Goal: Transaction & Acquisition: Purchase product/service

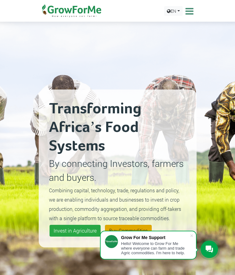
click at [131, 228] on link "Buy Commodities" at bounding box center [128, 231] width 47 height 12
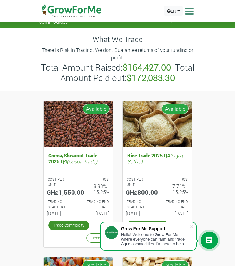
scroll to position [17, 0]
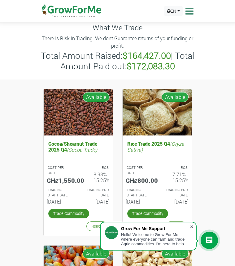
click at [191, 226] on span at bounding box center [192, 227] width 6 height 6
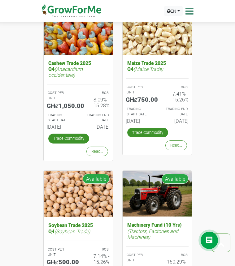
scroll to position [205, 0]
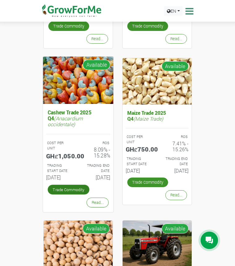
click at [65, 191] on link "Trade Commodity" at bounding box center [69, 190] width 42 height 10
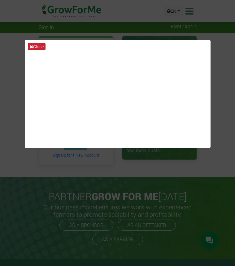
click at [38, 44] on button "Close" at bounding box center [37, 46] width 18 height 7
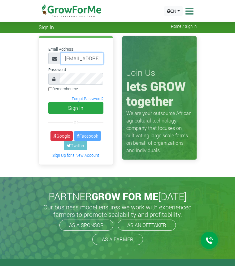
type input "kwabi.david@gmail.com"
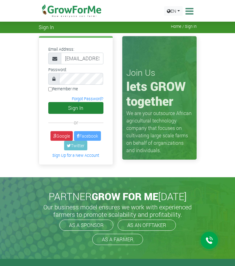
click at [74, 112] on button "Sign In" at bounding box center [75, 108] width 55 height 12
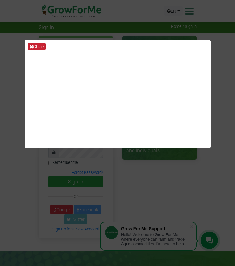
click at [43, 46] on button "Close" at bounding box center [37, 46] width 18 height 7
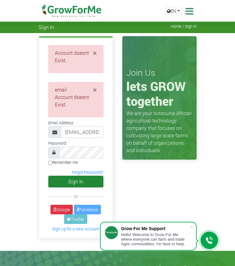
click at [87, 185] on button "Sign In" at bounding box center [75, 182] width 55 height 12
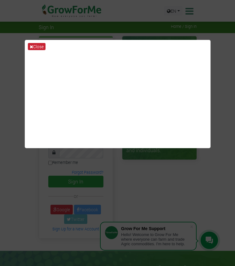
click at [38, 47] on button "Close" at bounding box center [37, 46] width 18 height 7
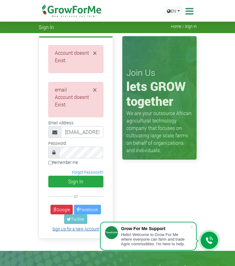
click at [87, 230] on link "Sign Up for a New Account" at bounding box center [75, 229] width 47 height 5
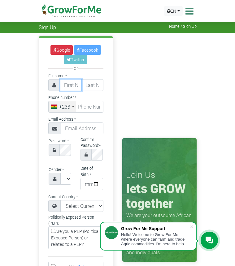
click at [70, 85] on input "text" at bounding box center [71, 85] width 22 height 12
type input "Davod"
type input "Kwabi"
type input "54 831 1140"
type input "[EMAIL_ADDRESS][PERSON_NAME][DOMAIN_NAME]"
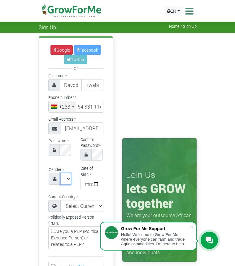
select select "Male"
click at [87, 183] on input "date" at bounding box center [92, 184] width 23 height 12
click at [97, 182] on input "2025-06-21" at bounding box center [92, 184] width 23 height 12
click at [103, 183] on input "2025-06-15" at bounding box center [92, 184] width 23 height 12
type input "1982-06-15"
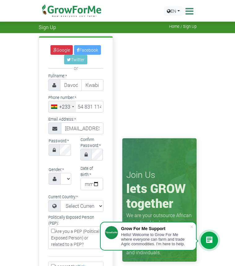
click at [70, 190] on div "Gender: * Select Gender Female Male" at bounding box center [60, 178] width 32 height 24
select select "Ghana"
click at [191, 226] on span at bounding box center [192, 227] width 6 height 6
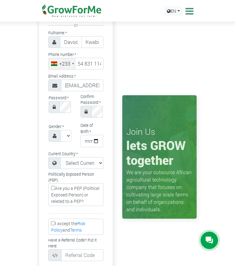
scroll to position [83, 0]
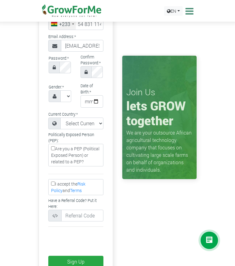
click at [53, 185] on input "I accept the Risk Policy and Terms" at bounding box center [53, 184] width 4 height 4
checkbox input "true"
click at [80, 261] on button "Sign Up" at bounding box center [75, 262] width 55 height 12
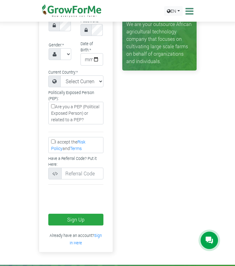
scroll to position [243, 0]
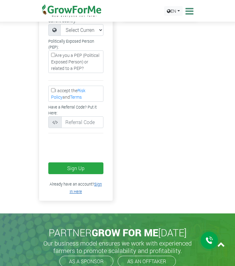
click at [100, 187] on link "Sign In Here" at bounding box center [86, 188] width 33 height 12
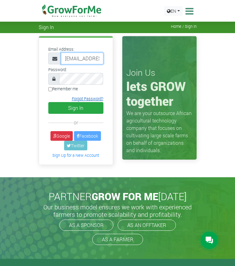
type input "kwabi.david@gmail.com"
click at [90, 98] on link "Forgot Password?" at bounding box center [88, 98] width 32 height 5
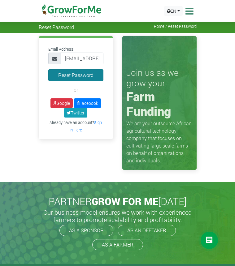
type input "[EMAIL_ADDRESS][PERSON_NAME][DOMAIN_NAME]"
click at [73, 75] on button "Reset Password" at bounding box center [75, 75] width 55 height 12
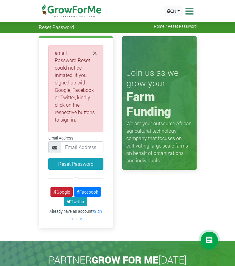
click at [67, 191] on link "Google" at bounding box center [61, 192] width 22 height 10
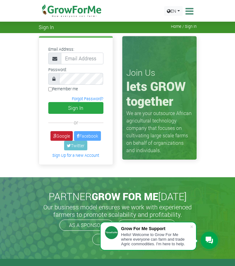
click at [65, 136] on link "Google" at bounding box center [61, 136] width 22 height 10
click at [61, 136] on link "Google" at bounding box center [61, 136] width 22 height 10
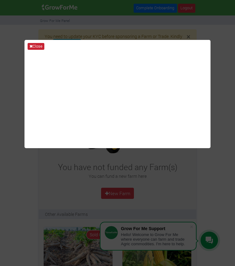
click at [40, 46] on button "Close" at bounding box center [36, 46] width 17 height 7
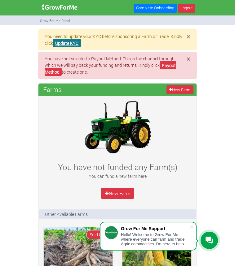
click at [74, 44] on link "Update KYC" at bounding box center [67, 43] width 28 height 8
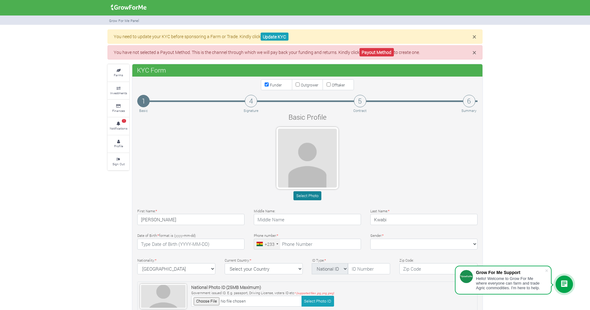
click at [234, 198] on button "Select Photo" at bounding box center [307, 195] width 28 height 9
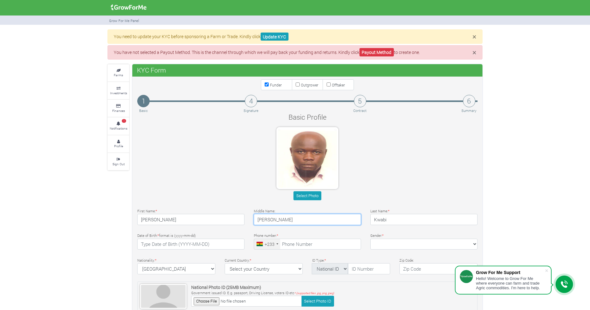
type input "Amponsah"
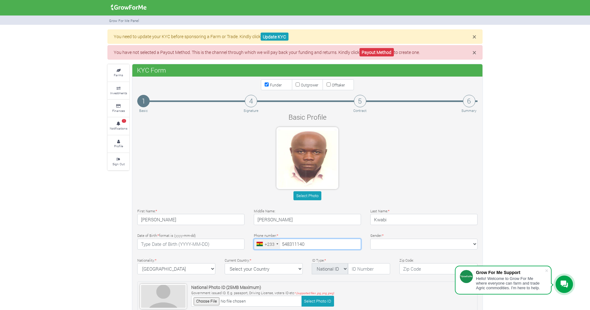
type input "54 831 1140"
click at [234, 266] on span at bounding box center [546, 270] width 6 height 6
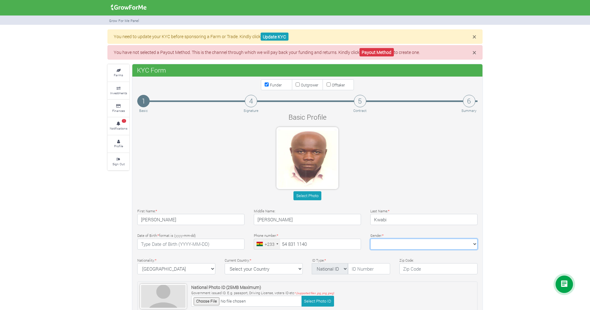
select select "Male"
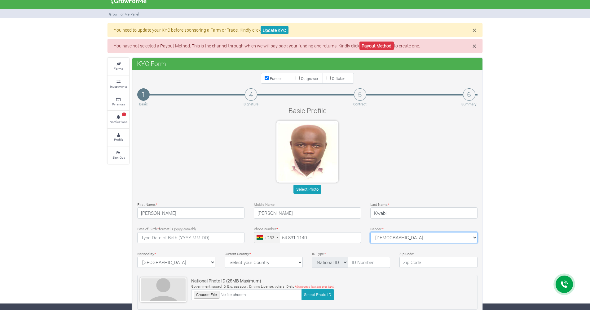
scroll to position [24, 0]
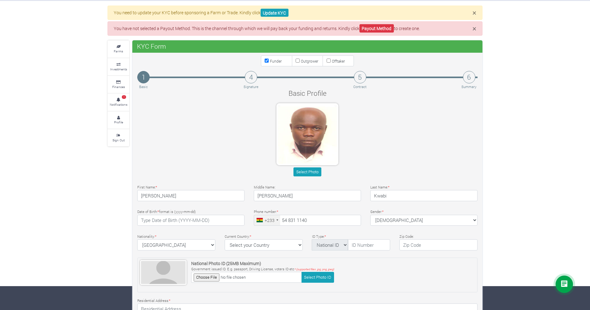
click at [211, 266] on input "file" at bounding box center [246, 277] width 111 height 11
select select "Ghana"
click at [215, 266] on input "file" at bounding box center [246, 277] width 111 height 11
type input "C:\fakepath\20220619_155949.jpg"
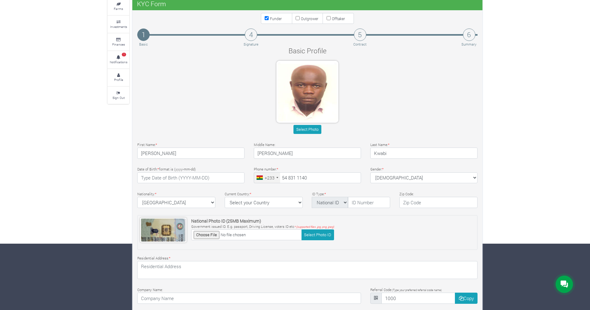
scroll to position [101, 0]
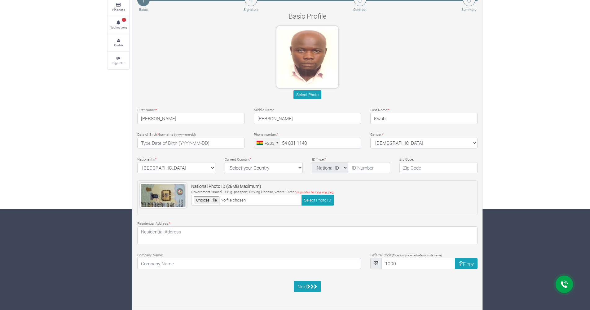
click at [82, 100] on div "× You need to update your KYC before sponsoring a Farm or Trade. Kindly click U…" at bounding box center [295, 119] width 590 height 382
click at [234, 168] on input "text" at bounding box center [369, 167] width 42 height 11
select select "Ghana ID"
click at [234, 167] on input "text" at bounding box center [369, 167] width 42 height 11
type input "GHA-712604544-1"
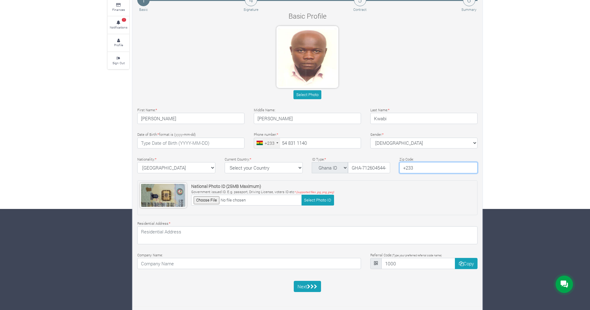
type input "+233"
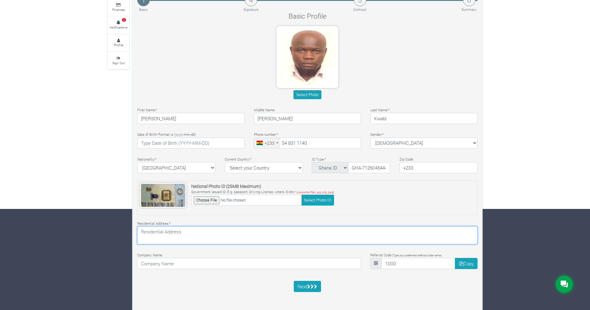
click at [234, 234] on textarea at bounding box center [307, 235] width 340 height 18
type textarea "A166/21 CACAS ROAD DANSOMAN"
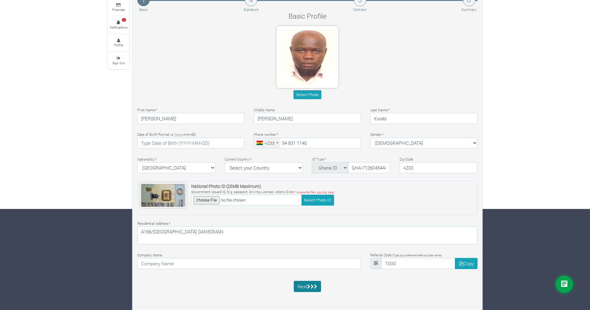
click at [234, 266] on button "Next" at bounding box center [308, 286] width 28 height 11
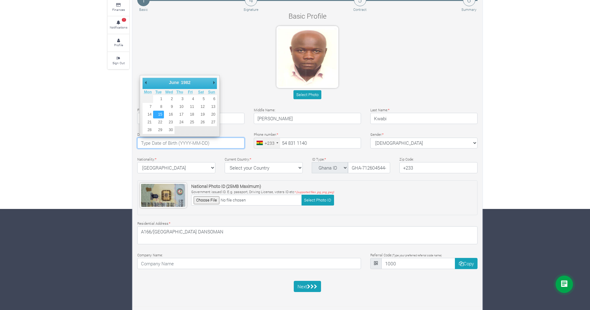
type input "1982-06-15"
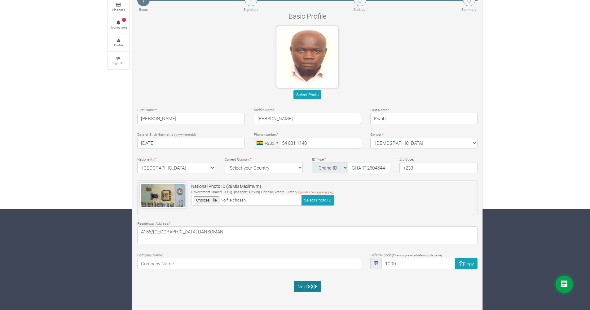
click at [234, 266] on icon "submit" at bounding box center [311, 286] width 3 height 5
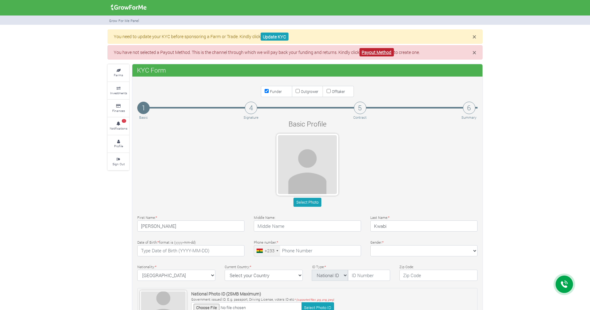
click at [384, 51] on link "Payout Method" at bounding box center [376, 52] width 34 height 8
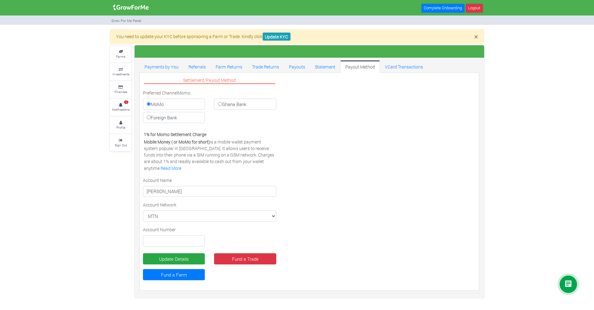
click at [221, 103] on input "Ghana Bank" at bounding box center [220, 104] width 4 height 4
radio input "true"
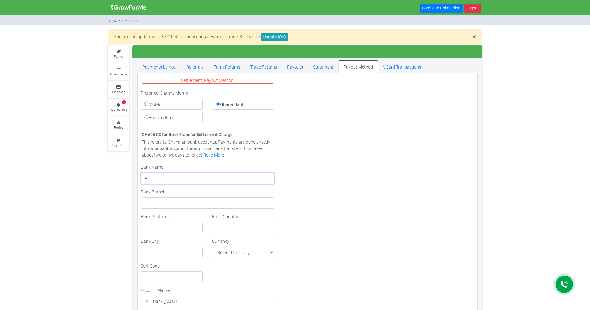
click at [268, 177] on input "F" at bounding box center [207, 177] width 133 height 11
type input "FIRST NATIONAL BANK"
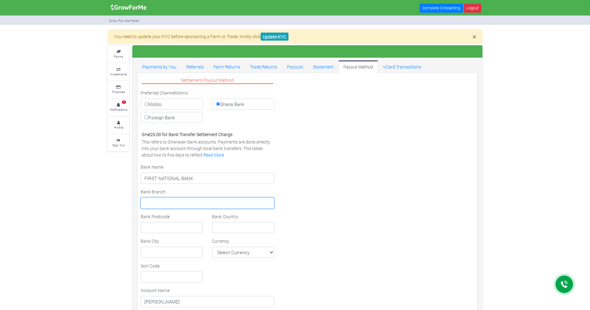
click at [231, 201] on input "text" at bounding box center [207, 202] width 133 height 11
type input "TEMA COMM1"
click at [149, 106] on label "MoMo" at bounding box center [172, 103] width 62 height 11
click at [148, 106] on input "MoMo" at bounding box center [146, 104] width 4 height 4
radio input "true"
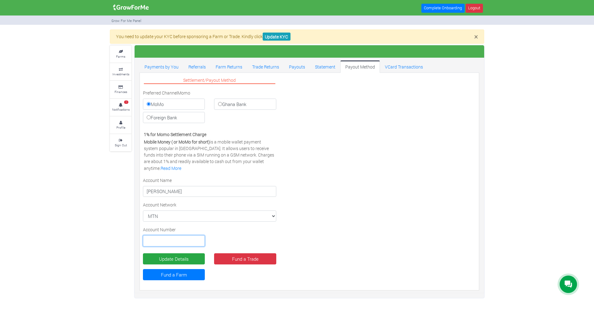
click at [182, 239] on input "text" at bounding box center [174, 240] width 62 height 11
type input "0548311140"
click at [183, 276] on link "Fund a Farm" at bounding box center [174, 274] width 62 height 11
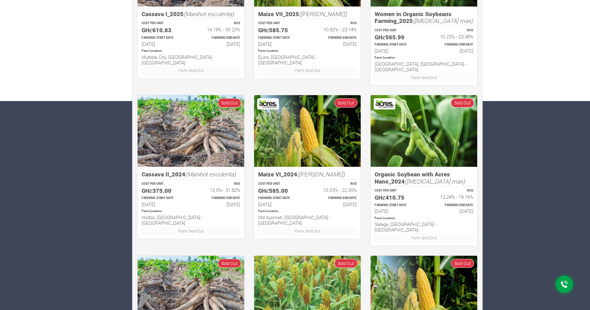
scroll to position [312, 0]
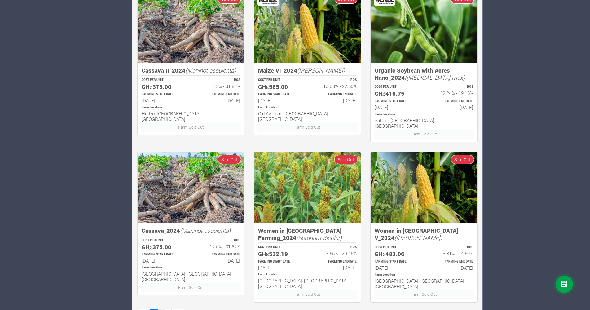
click at [160, 308] on link "2" at bounding box center [160, 312] width 7 height 9
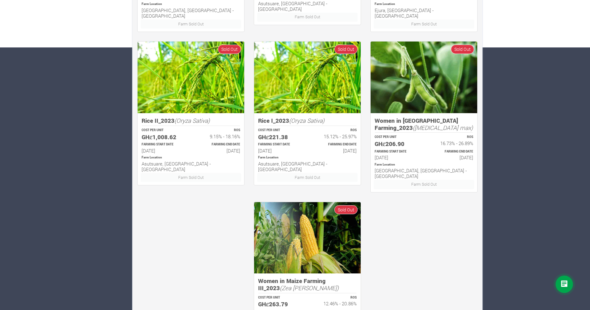
scroll to position [312, 0]
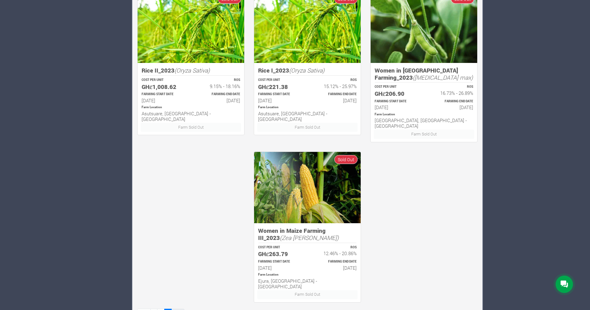
click at [177, 308] on link "Last" at bounding box center [177, 312] width 13 height 9
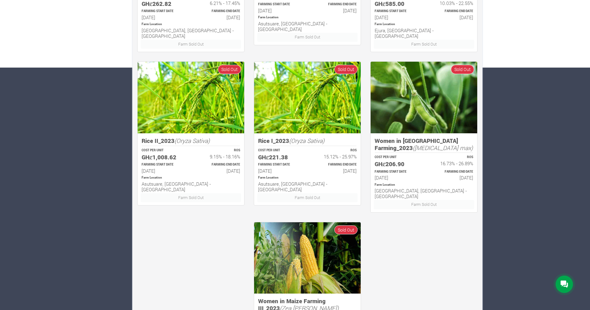
scroll to position [312, 0]
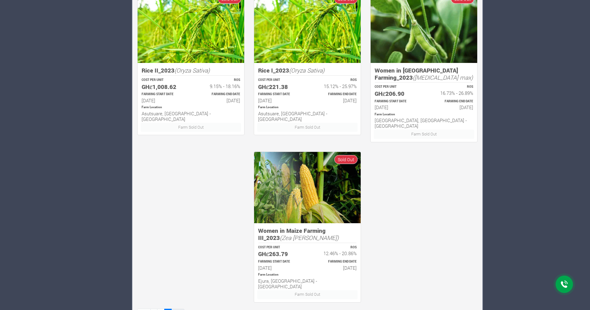
click at [176, 308] on link "Last" at bounding box center [177, 312] width 13 height 9
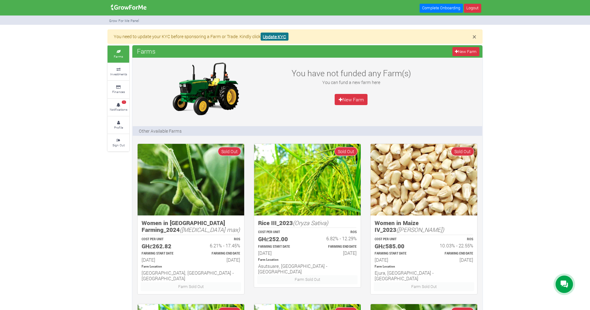
click at [278, 37] on link "Update KYC" at bounding box center [274, 37] width 28 height 8
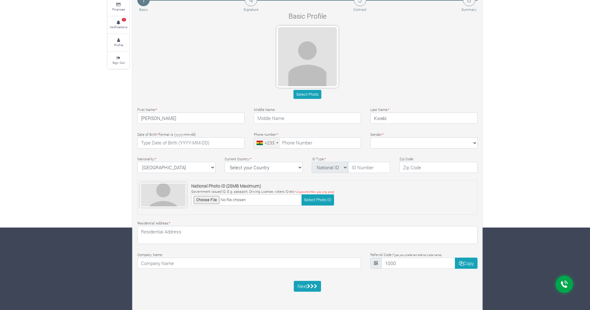
scroll to position [48, 0]
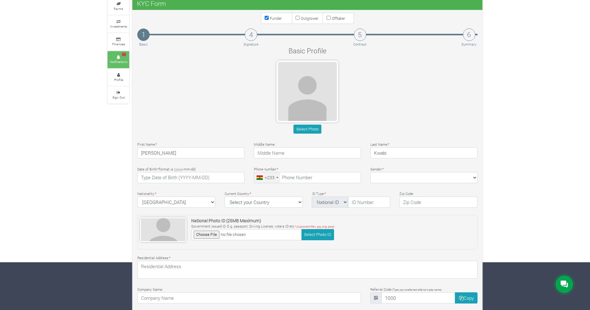
click at [123, 56] on icon at bounding box center [118, 57] width 19 height 3
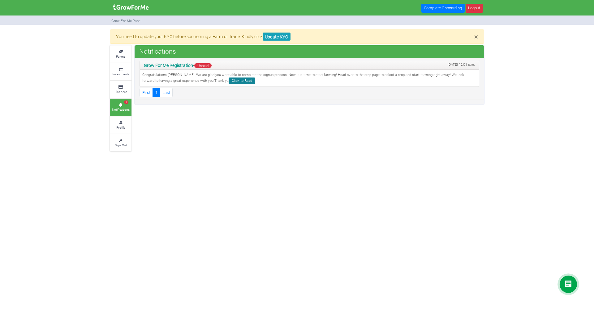
click at [229, 81] on link "Click to Read" at bounding box center [242, 80] width 27 height 7
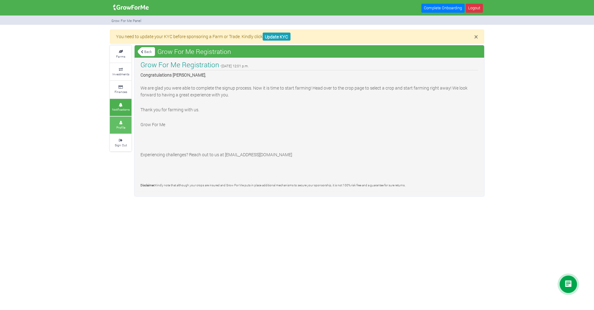
click at [125, 121] on icon at bounding box center [120, 122] width 19 height 3
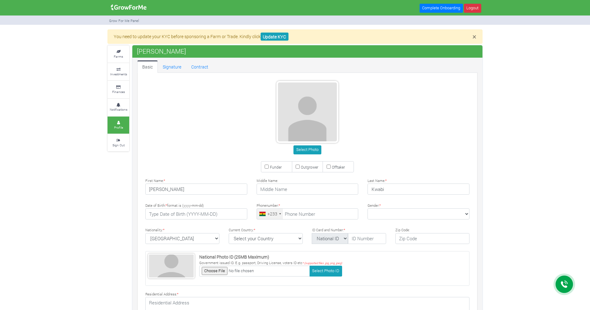
click at [264, 167] on label "Funder" at bounding box center [276, 166] width 31 height 11
click at [264, 167] on input "Funder" at bounding box center [266, 166] width 4 height 4
checkbox input "true"
type input "[PERSON_NAME]"
type input "54 831 1140"
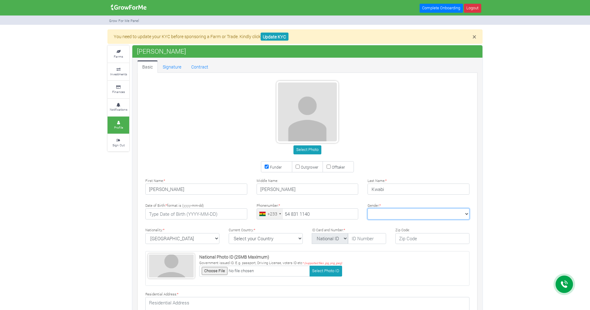
select select "[DEMOGRAPHIC_DATA]"
select select "[GEOGRAPHIC_DATA]"
click at [350, 239] on input "text" at bounding box center [367, 238] width 38 height 11
type input "GHA-712604544-1"
type input "+233"
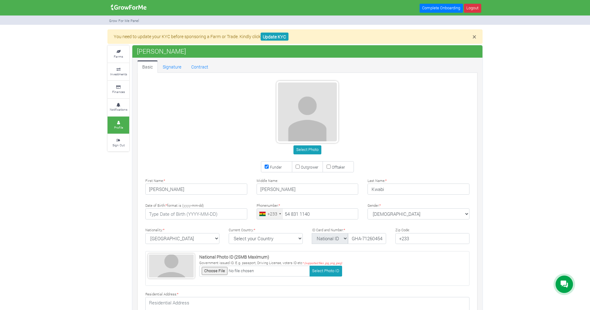
click at [218, 270] on input "file" at bounding box center [254, 270] width 111 height 11
type input "C:\fakepath\Passport picture 444 (1).jpg"
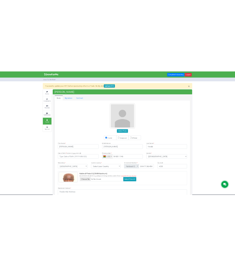
scroll to position [85, 0]
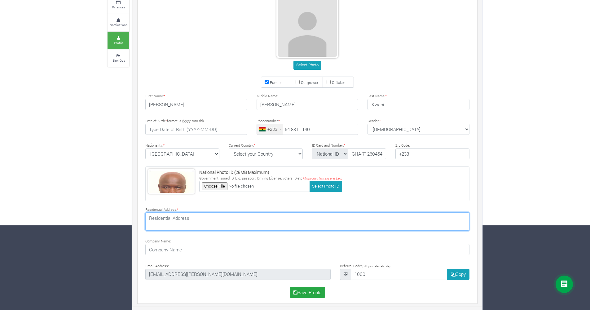
click at [253, 222] on textarea at bounding box center [307, 221] width 324 height 18
type textarea "A166/21 DANSOMAN ACCRA"
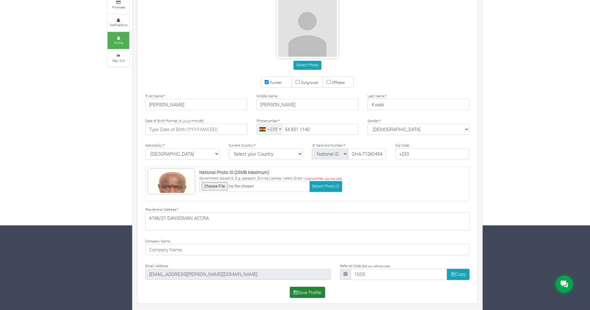
click at [312, 292] on button "Save Profile" at bounding box center [307, 291] width 36 height 11
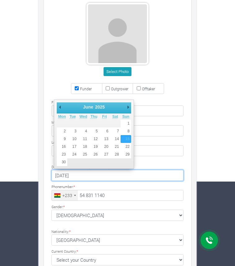
click at [66, 176] on input "2025-06-15" at bounding box center [117, 175] width 132 height 11
type input "1982-06-15"
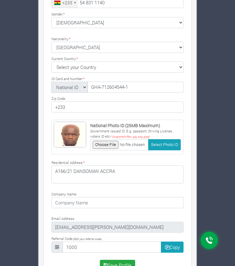
scroll to position [294, 0]
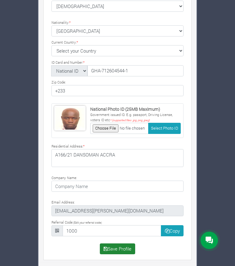
click at [125, 250] on button "Save Profile" at bounding box center [118, 249] width 36 height 11
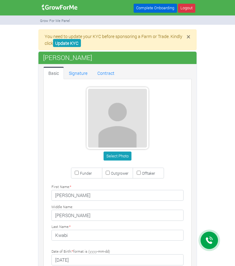
click at [161, 7] on link "Complete Onboarding" at bounding box center [154, 8] width 43 height 9
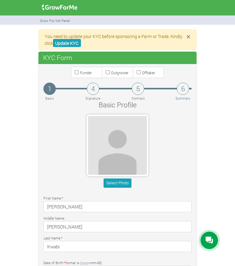
click at [90, 90] on h4 "4" at bounding box center [93, 89] width 12 height 12
click at [138, 89] on h4 "5" at bounding box center [138, 89] width 12 height 12
click at [94, 89] on h4 "4" at bounding box center [93, 89] width 12 height 12
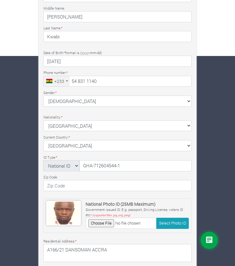
scroll to position [291, 0]
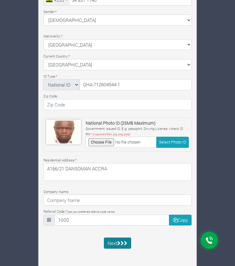
click at [123, 241] on icon "submit" at bounding box center [121, 243] width 3 height 5
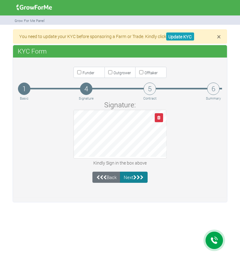
click at [133, 179] on button "Next" at bounding box center [134, 177] width 28 height 11
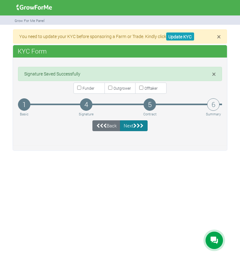
click at [133, 127] on button "Next" at bounding box center [134, 125] width 28 height 11
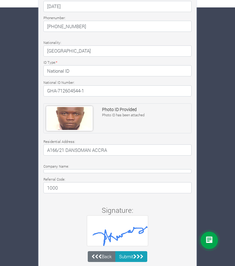
scroll to position [255, 0]
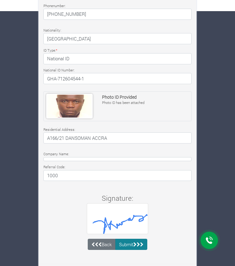
click at [136, 242] on icon "submit" at bounding box center [134, 244] width 3 height 5
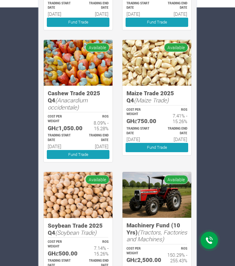
scroll to position [250, 0]
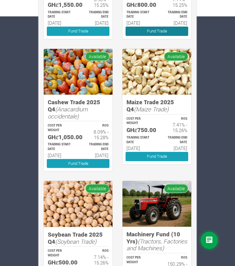
click at [154, 34] on link "Fund Trade" at bounding box center [156, 31] width 63 height 9
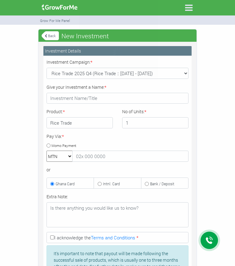
type input "1"
click at [87, 158] on input "text" at bounding box center [130, 156] width 116 height 11
select select "momo_telecel"
click at [88, 156] on input "text" at bounding box center [130, 156] width 116 height 11
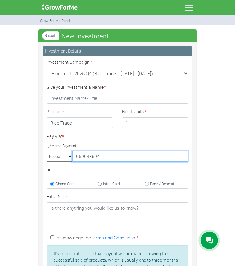
type input "0500436041"
click at [52, 237] on input "I acknowledge the Terms and Conditions *" at bounding box center [52, 238] width 4 height 4
checkbox input "true"
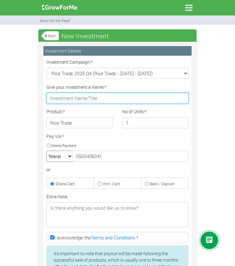
click at [81, 100] on input "Give your Investment a Name: *" at bounding box center [117, 98] width 142 height 11
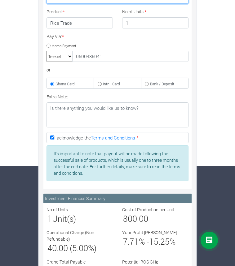
scroll to position [148, 0]
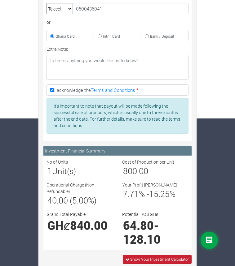
type input "ZEE"
click at [156, 259] on span "Show Your Investment Calculator" at bounding box center [159, 260] width 59 height 6
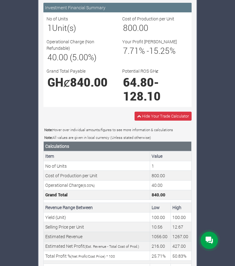
scroll to position [384, 0]
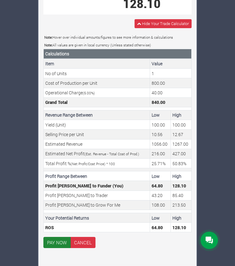
click at [60, 241] on button "PAY NOW" at bounding box center [56, 242] width 27 height 11
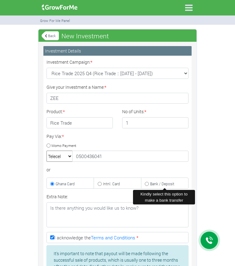
click at [148, 181] on label "Bank / Deposit" at bounding box center [164, 183] width 47 height 11
click at [148, 182] on input "Bank / Deposit" at bounding box center [147, 184] width 4 height 4
radio input "true"
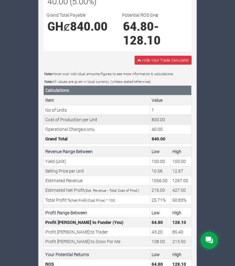
scroll to position [384, 0]
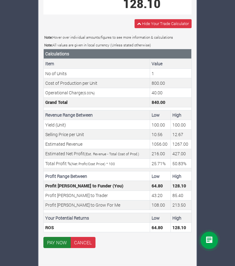
click at [63, 239] on button "PAY NOW" at bounding box center [56, 242] width 27 height 11
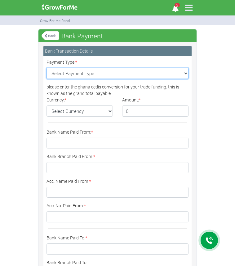
select select "Bank Transfer"
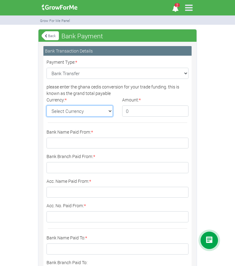
select select "GH¢"
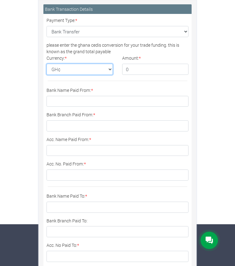
scroll to position [31, 0]
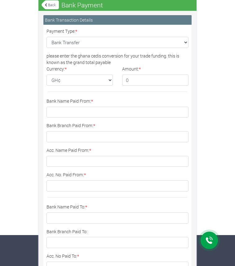
click at [52, 5] on link "Back" at bounding box center [49, 5] width 17 height 10
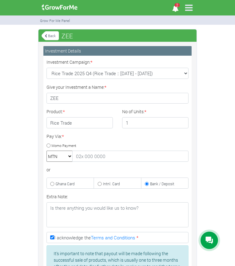
scroll to position [156, 0]
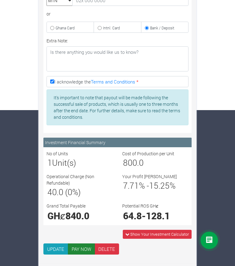
click at [77, 249] on button "PAY NOW" at bounding box center [81, 249] width 27 height 11
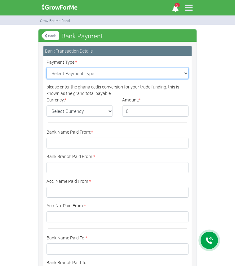
select select "Bank Transfer"
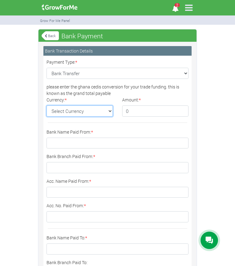
select select "GH¢"
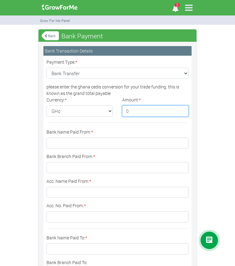
click at [143, 110] on input "0" at bounding box center [155, 111] width 66 height 11
type input "0"
type input "840"
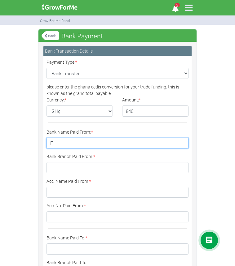
click at [183, 142] on input "F" at bounding box center [117, 143] width 142 height 11
type input "FIRST NATIONAL BANK"
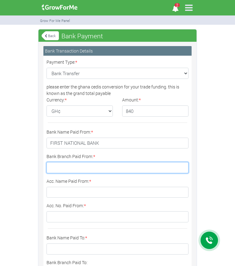
click at [144, 168] on input "Bank Branch Paid From: *" at bounding box center [117, 167] width 142 height 11
type input "TEMMA COMM1"
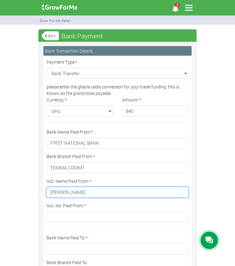
type input "DAVID A KWABI"
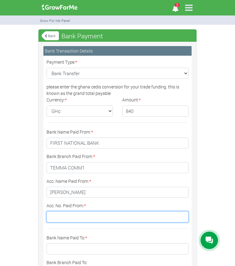
click at [109, 215] on input "Acc. No. Paid From: *" at bounding box center [117, 216] width 142 height 11
type input "1011005281008"
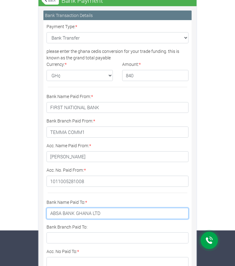
scroll to position [62, 0]
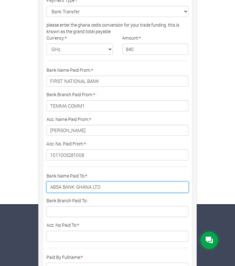
type input "ABSA BANK GHANA LTD"
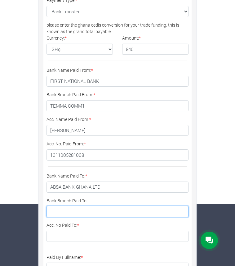
click at [70, 211] on input "Bank Branch Paid To:" at bounding box center [117, 211] width 142 height 11
type input "RING ROAD CENTRAL"
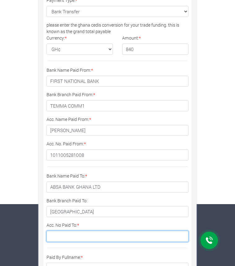
click at [59, 236] on input "Acc. No Paid To: *" at bounding box center [117, 236] width 142 height 11
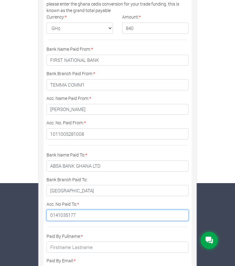
scroll to position [92, 0]
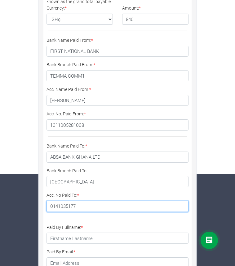
type input "0141035177"
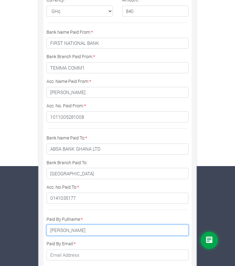
scroll to position [167, 0]
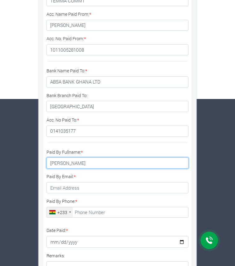
type input "DAVID AMPONSAH KWABI"
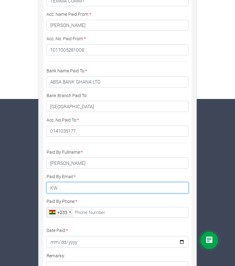
type input "K"
type input "kwabi.david@gmail.com"
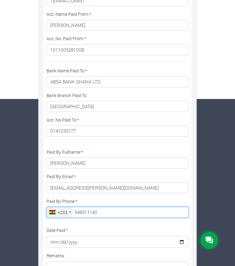
type input "54 831 1140"
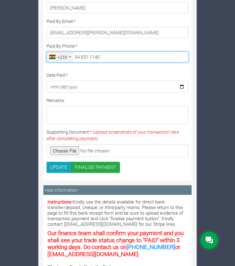
scroll to position [324, 0]
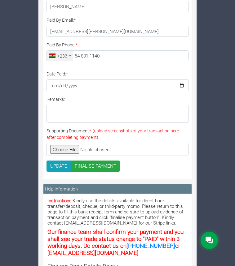
click at [65, 151] on input "Supporting Document: * (upload screenshots of your transaction here after compl…" at bounding box center [117, 149] width 142 height 13
type input "C:\fakepath\IMG-20250821-WA0002.jpg"
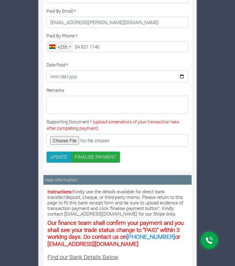
scroll to position [393, 0]
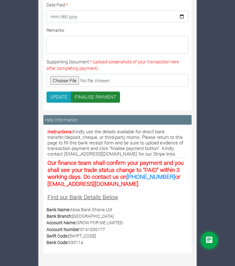
click at [94, 99] on button "FINALISE PAYMENT" at bounding box center [95, 97] width 49 height 11
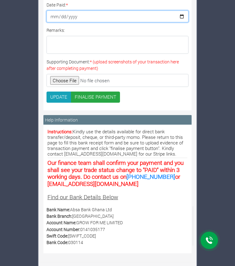
click at [113, 16] on input "Date Paid: *" at bounding box center [117, 17] width 142 height 12
type input "2025-08-21"
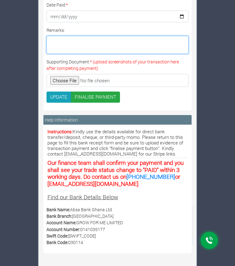
click at [124, 50] on textarea "Remarks:" at bounding box center [117, 45] width 142 height 18
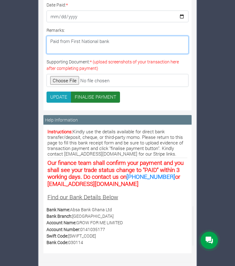
type textarea "Paid from First National bank"
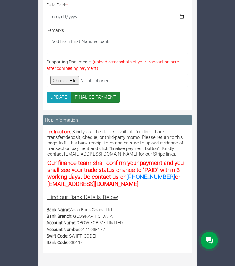
click at [91, 99] on button "FINALISE PAYMENT" at bounding box center [95, 97] width 49 height 11
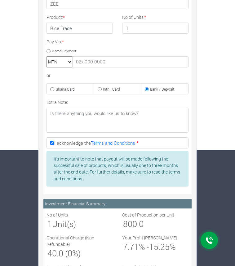
scroll to position [176, 0]
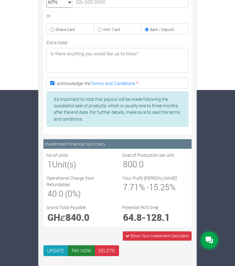
click at [85, 250] on button "PAY NOW" at bounding box center [81, 251] width 27 height 11
click at [84, 247] on button "PAY NOW" at bounding box center [81, 251] width 27 height 11
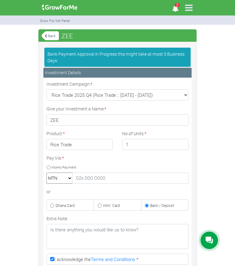
click at [176, 7] on span "2" at bounding box center [176, 5] width 5 height 4
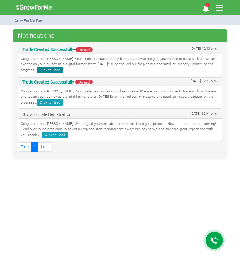
click at [38, 69] on link "Click to Read" at bounding box center [50, 70] width 27 height 7
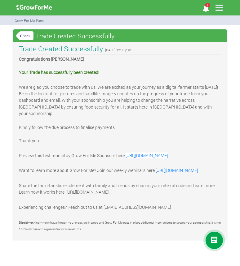
click at [25, 36] on link "Back" at bounding box center [24, 36] width 17 height 10
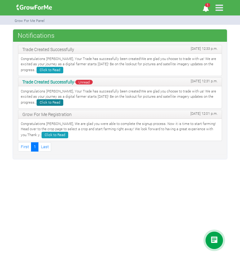
click at [37, 102] on link "Click to Read" at bounding box center [50, 102] width 27 height 7
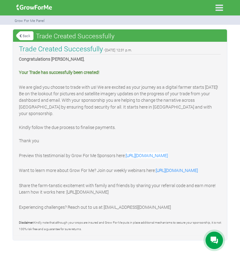
click at [220, 8] on icon at bounding box center [218, 7] width 13 height 13
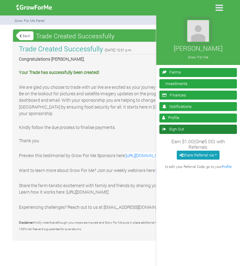
click at [171, 128] on link "Sign Out" at bounding box center [197, 129] width 77 height 9
